Goal: Transaction & Acquisition: Purchase product/service

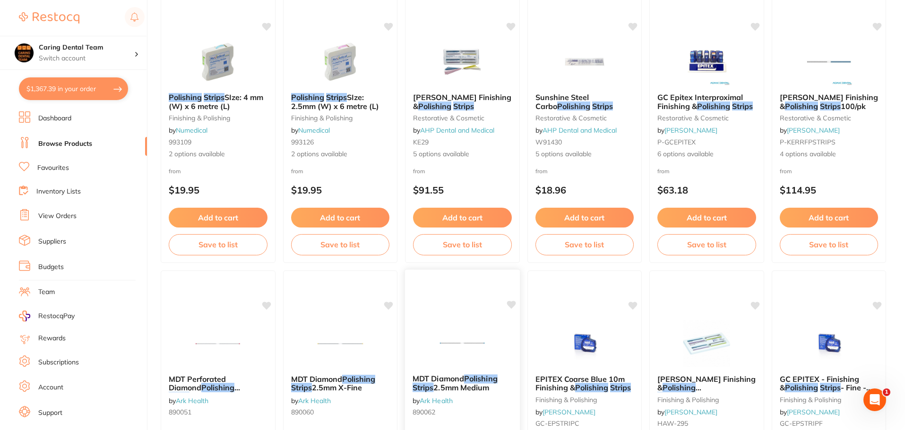
scroll to position [236, 0]
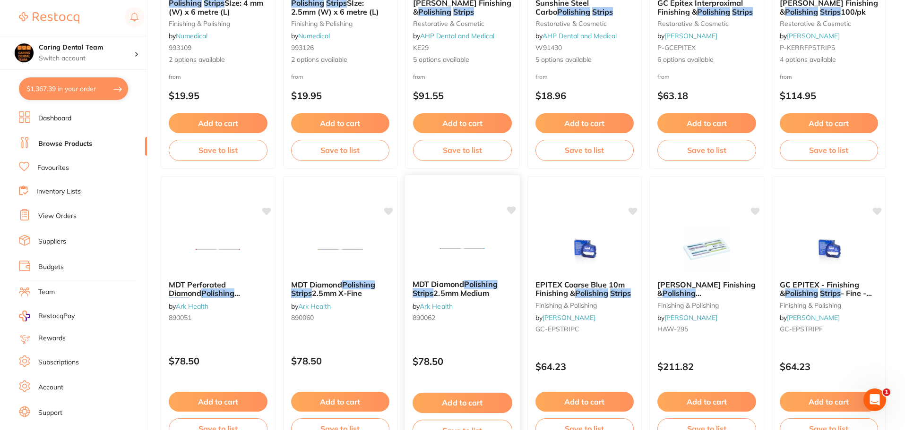
click at [452, 208] on div "MDT Diamond Polishing Strips 2.5mm Medium by Ark Health 890062 $78.50 Add to ca…" at bounding box center [462, 312] width 116 height 274
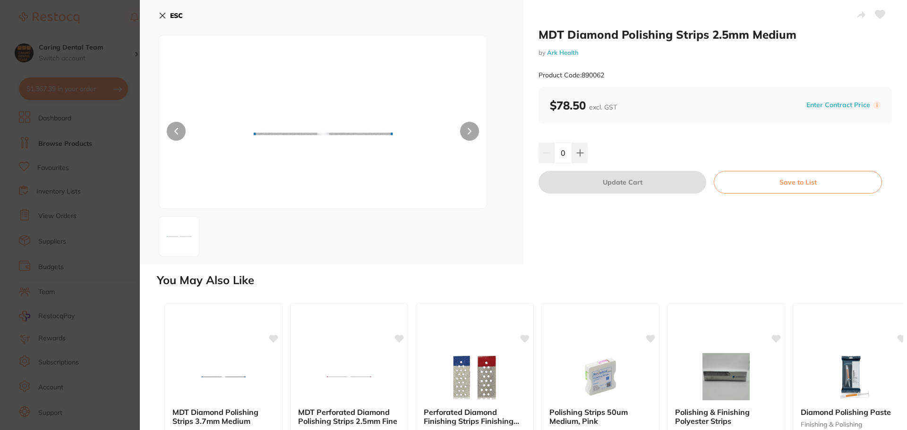
click at [166, 15] on icon at bounding box center [163, 16] width 8 height 8
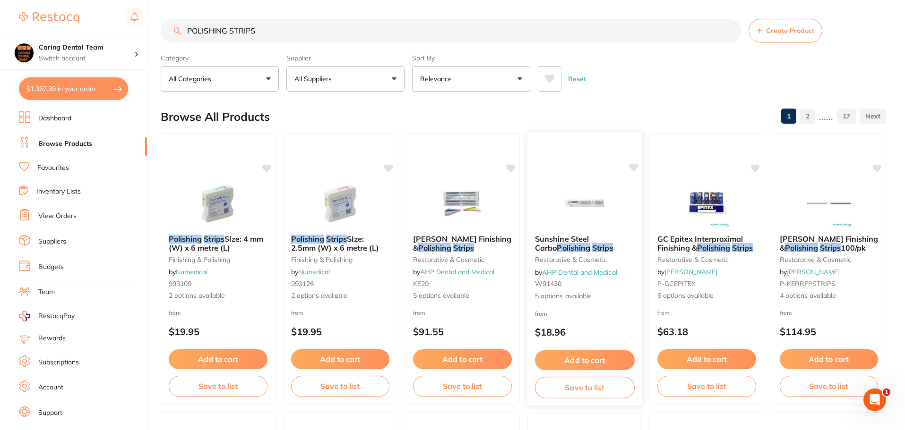
click at [558, 224] on img at bounding box center [584, 203] width 62 height 48
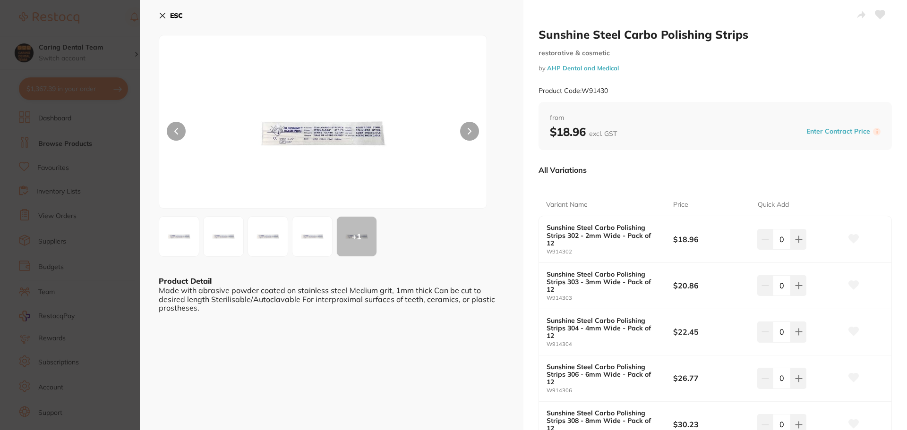
click at [368, 248] on div "+ 1" at bounding box center [357, 237] width 40 height 40
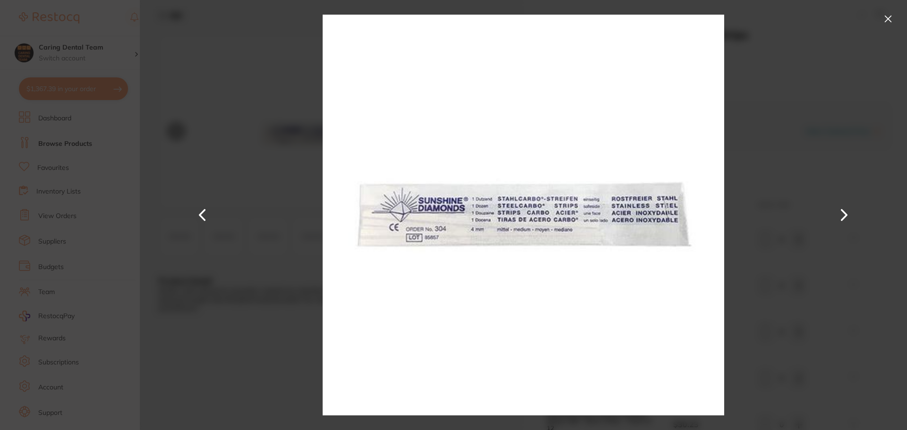
click at [889, 18] on button at bounding box center [887, 18] width 15 height 15
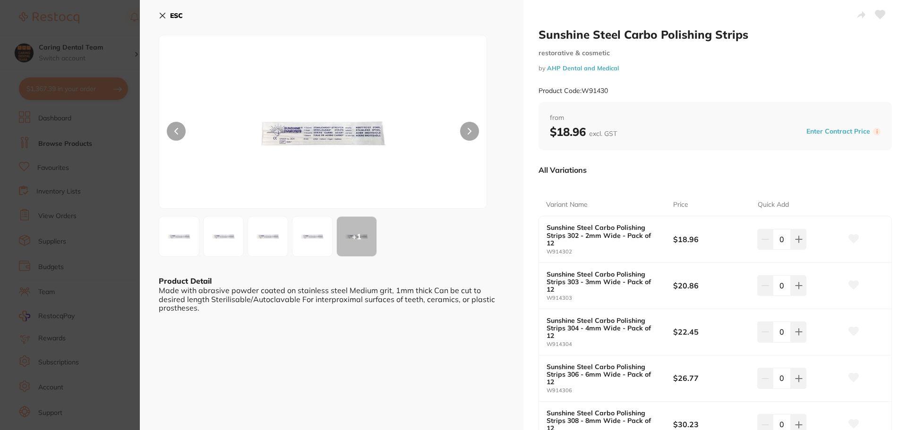
click at [164, 19] on icon at bounding box center [163, 16] width 8 height 8
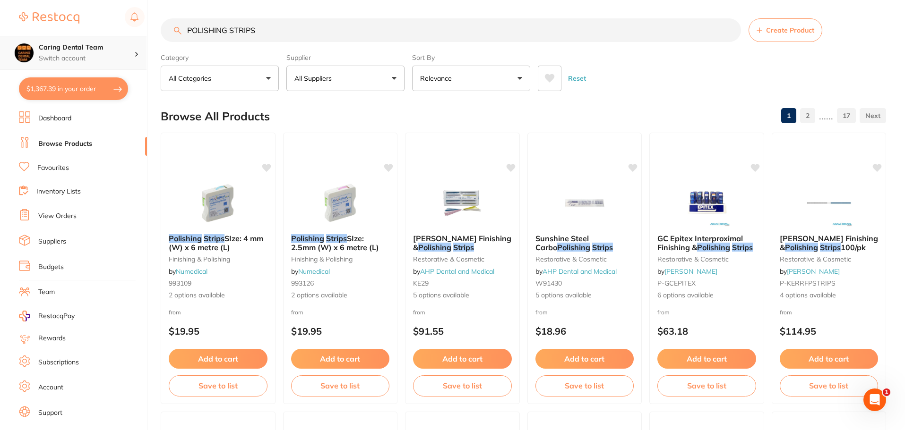
scroll to position [0, 0]
drag, startPoint x: 296, startPoint y: 37, endPoint x: 0, endPoint y: 40, distance: 296.2
click at [0, 40] on div "$1,367.39 Caring Dental Team Switch account Caring Dental Team $1,367.39 in you…" at bounding box center [452, 215] width 905 height 430
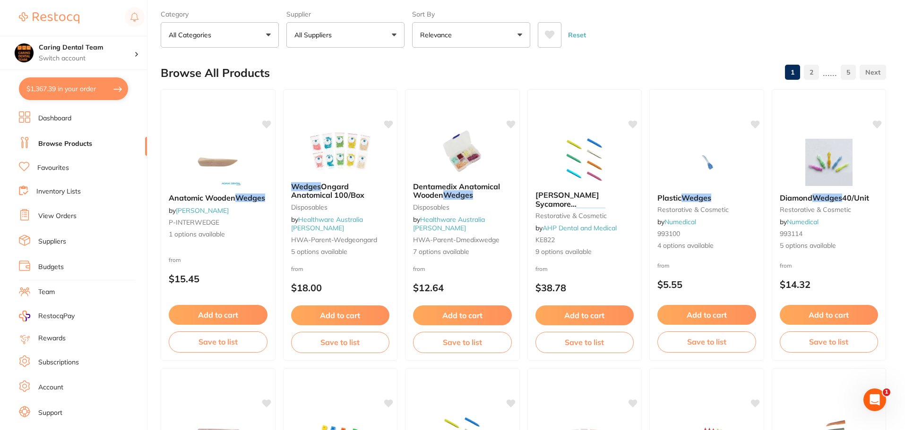
scroll to position [0, 0]
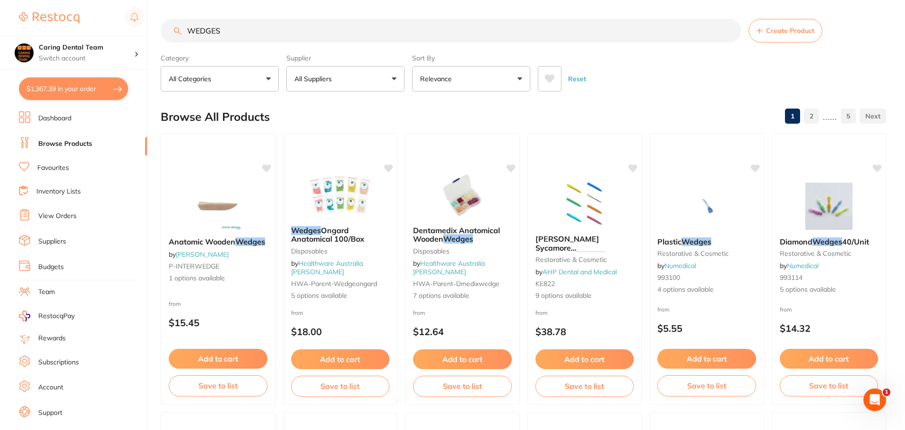
click at [183, 30] on input "WEDGES" at bounding box center [451, 31] width 580 height 24
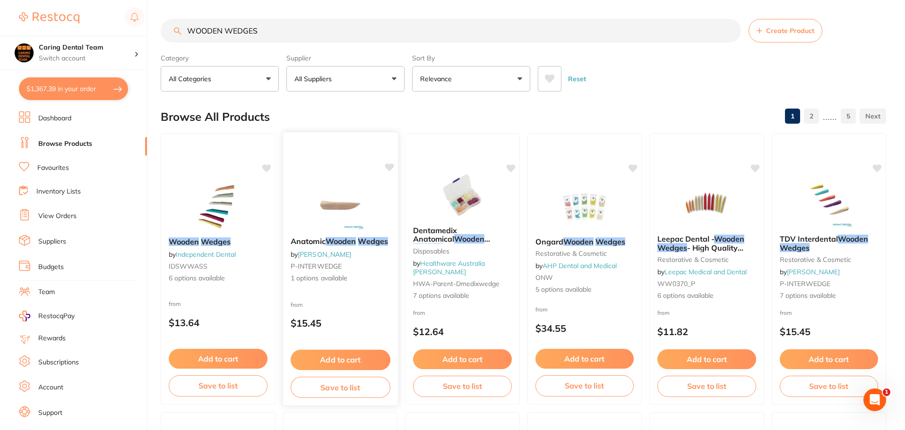
type input "WOODEN WEDGES"
click at [328, 205] on img at bounding box center [340, 206] width 62 height 48
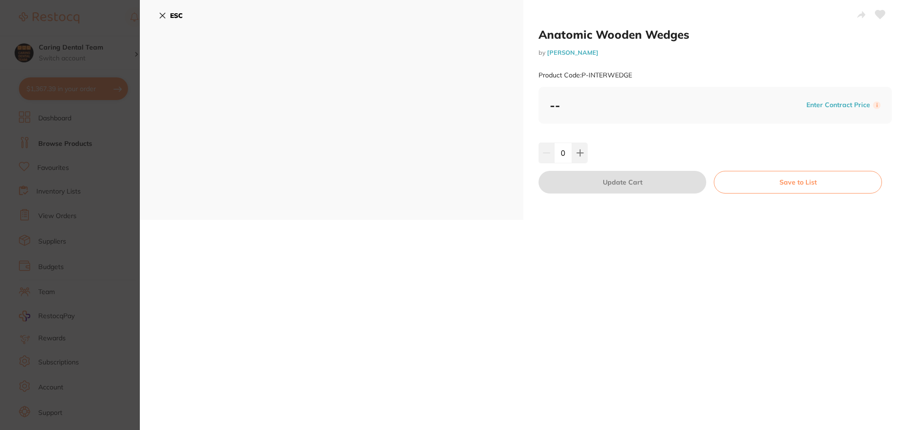
click at [159, 14] on icon at bounding box center [163, 16] width 8 height 8
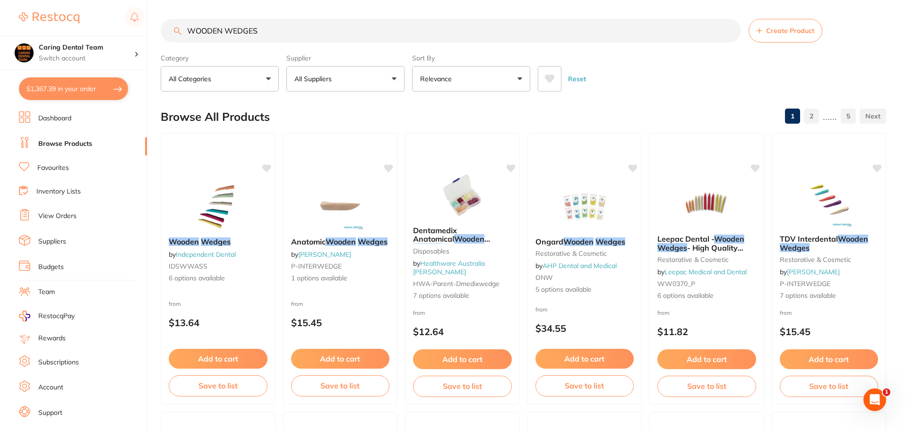
click at [83, 175] on ul "Dashboard Browse Products Favourites Inventory Lists View Orders Suppliers Budg…" at bounding box center [83, 274] width 128 height 326
click at [24, 161] on ul "Dashboard Browse Products Favourites Inventory Lists View Orders Suppliers Budg…" at bounding box center [83, 274] width 128 height 326
click at [24, 162] on icon at bounding box center [24, 166] width 10 height 9
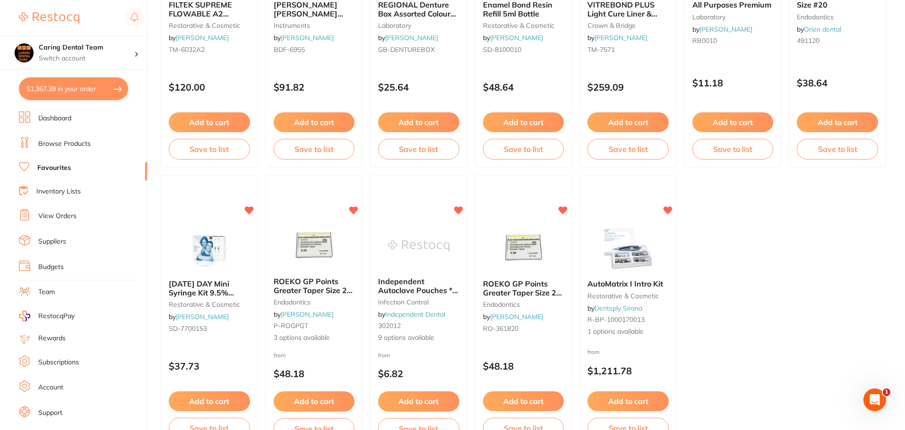
scroll to position [1955, 0]
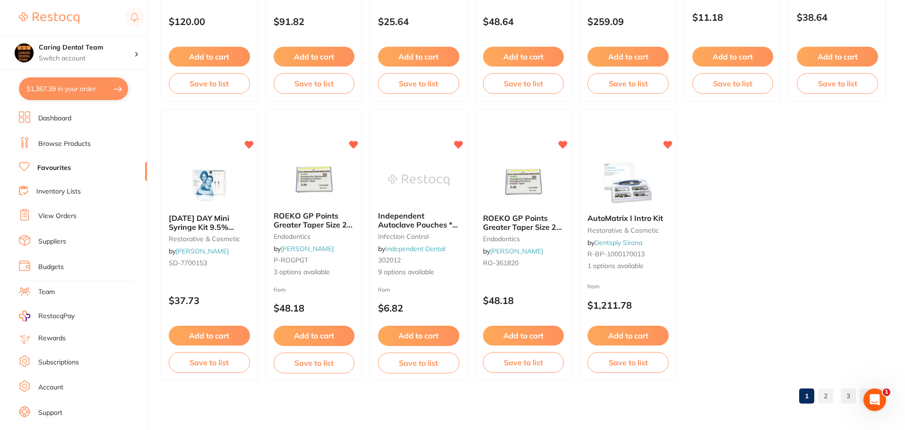
click at [827, 398] on link "2" at bounding box center [825, 396] width 15 height 19
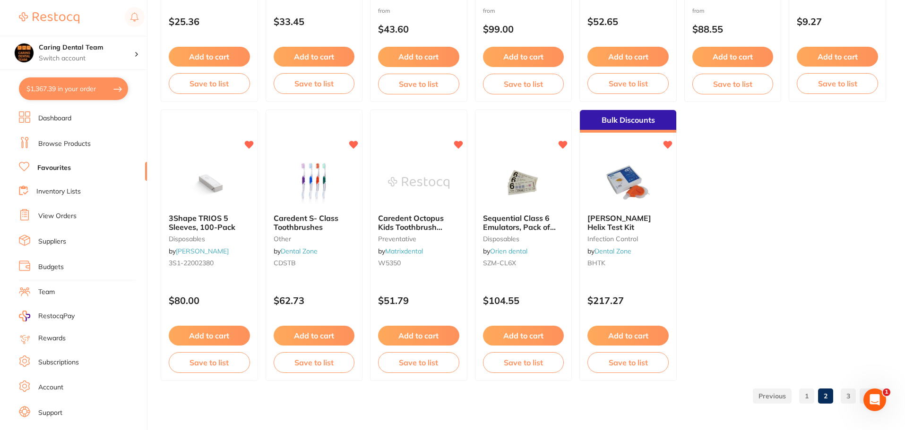
click at [849, 392] on link "3" at bounding box center [847, 396] width 15 height 19
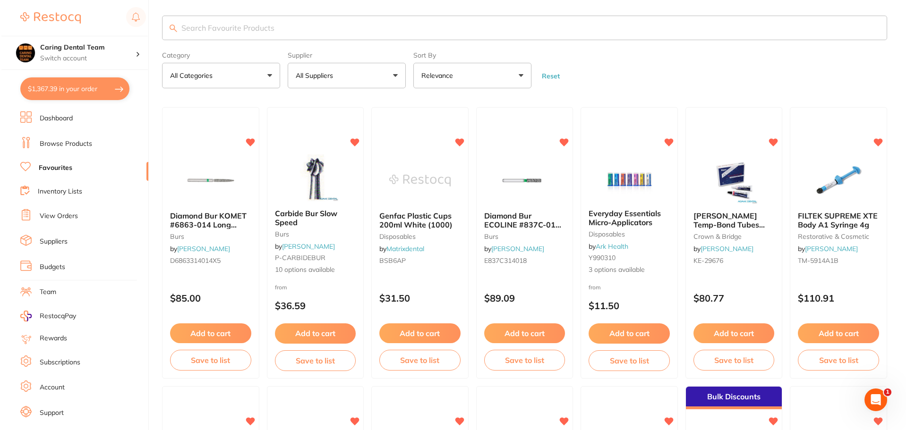
scroll to position [0, 0]
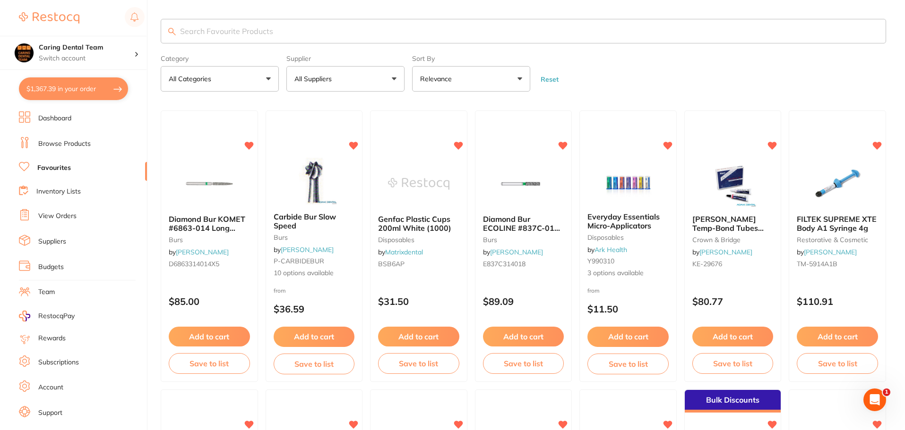
click at [55, 87] on button "$1,367.39 in your order" at bounding box center [73, 88] width 109 height 23
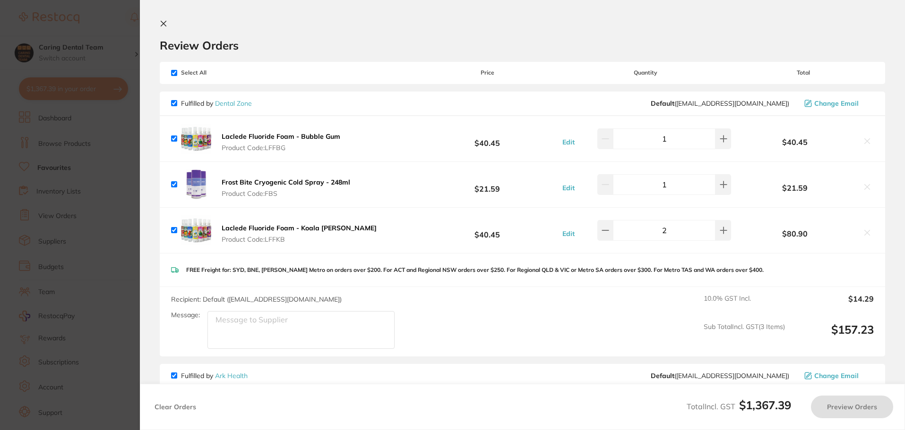
checkbox input "true"
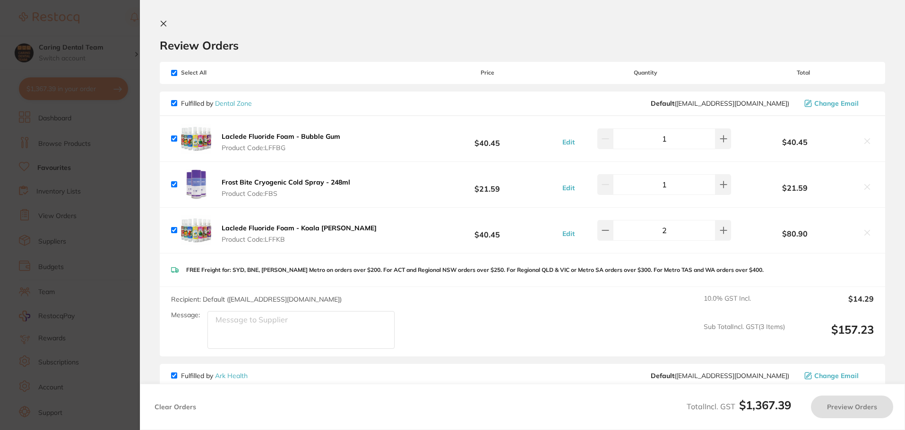
checkbox input "true"
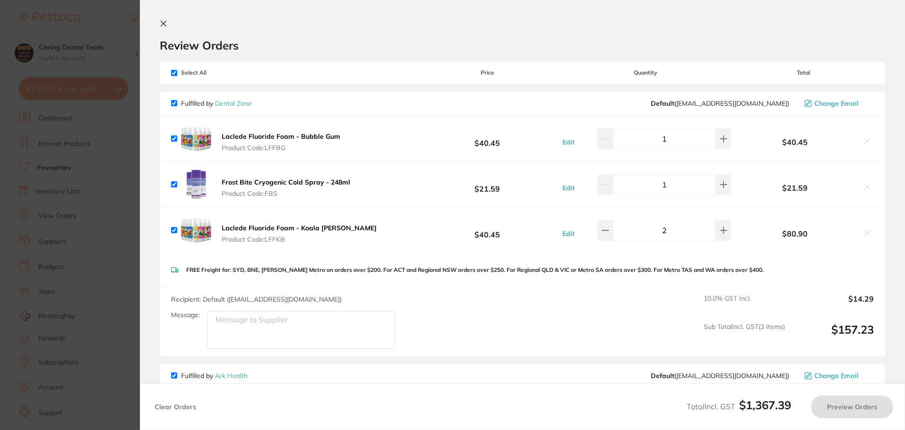
checkbox input "true"
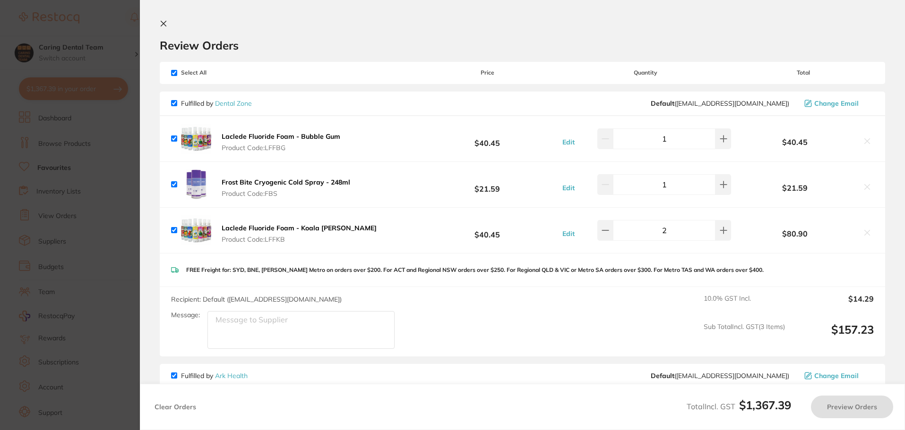
checkbox input "true"
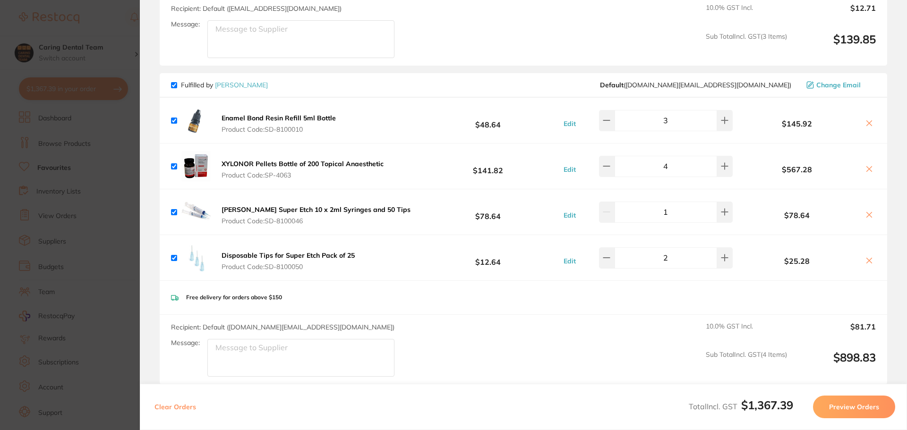
scroll to position [960, 0]
